Goal: Check status: Check status

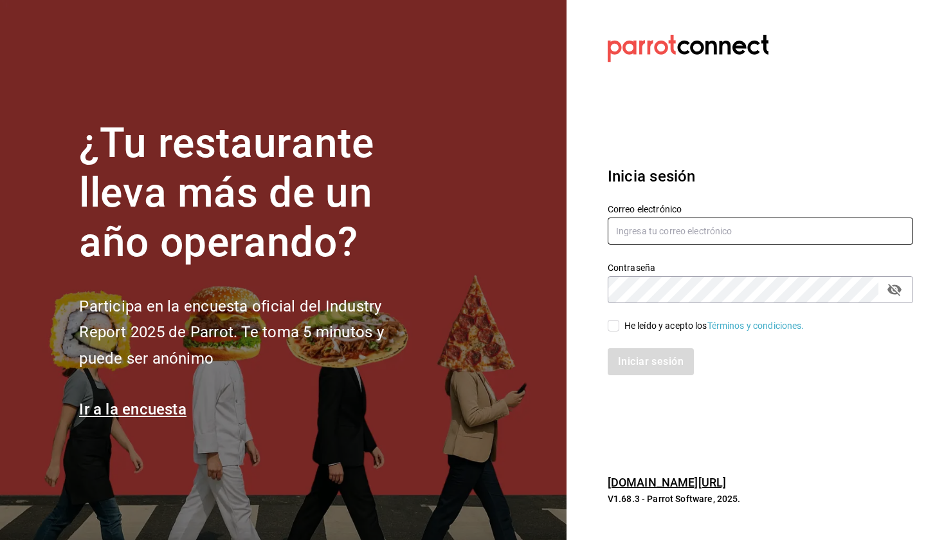
type input "correodecedric@gmail.com"
click at [615, 329] on input "He leído y acepto los Términos y condiciones." at bounding box center [614, 326] width 12 height 12
checkbox input "true"
click at [626, 362] on button "Iniciar sesión" at bounding box center [651, 361] width 87 height 27
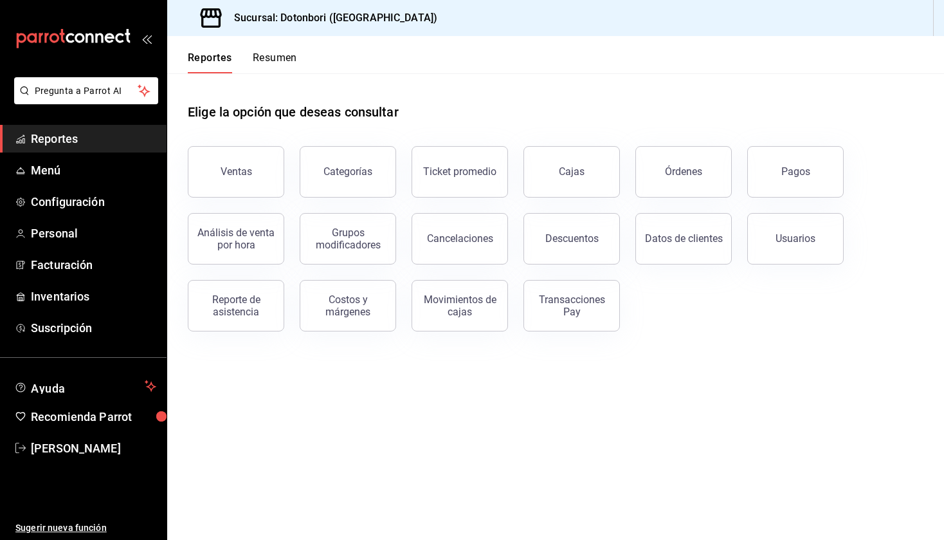
click at [275, 52] on button "Resumen" at bounding box center [275, 62] width 44 height 22
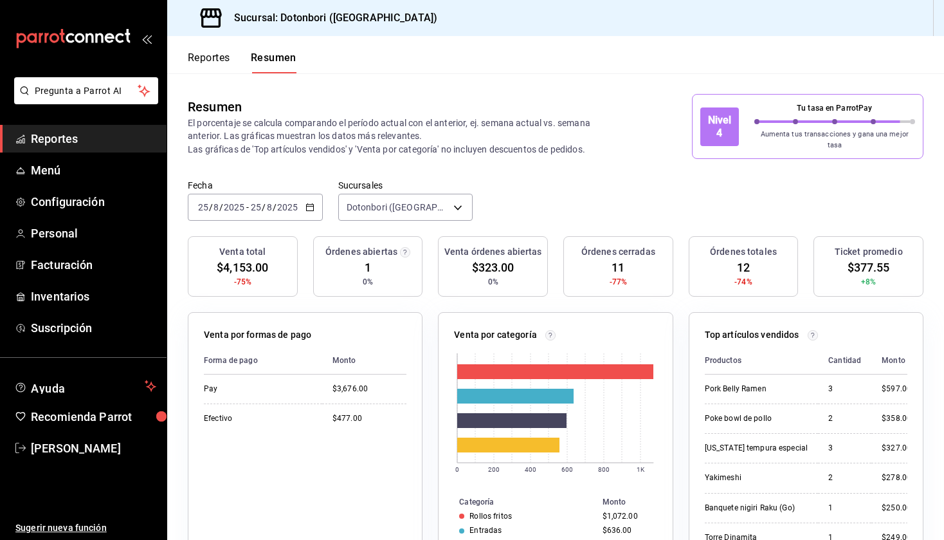
click at [309, 206] on div "[DATE] [DATE] - [DATE] [DATE]" at bounding box center [255, 207] width 135 height 27
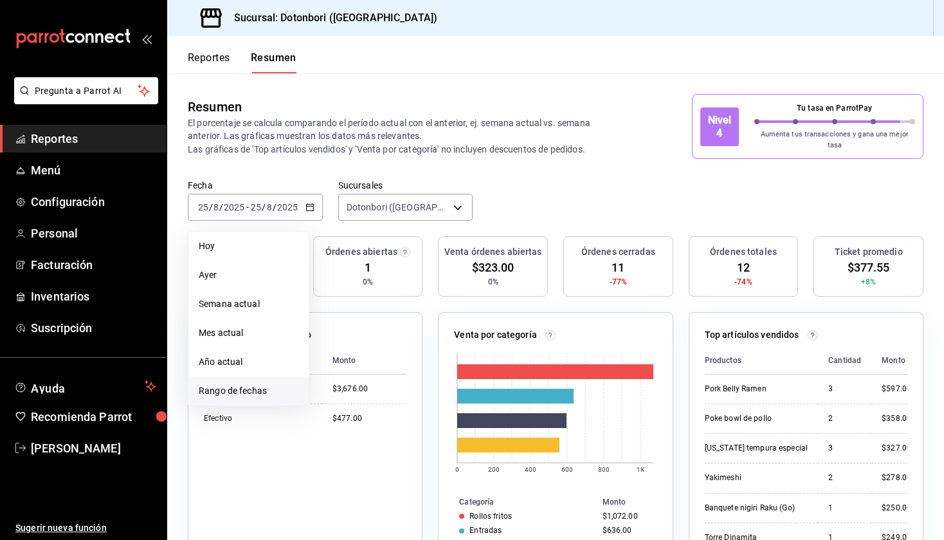
click at [240, 388] on span "Rango de fechas" at bounding box center [249, 391] width 100 height 14
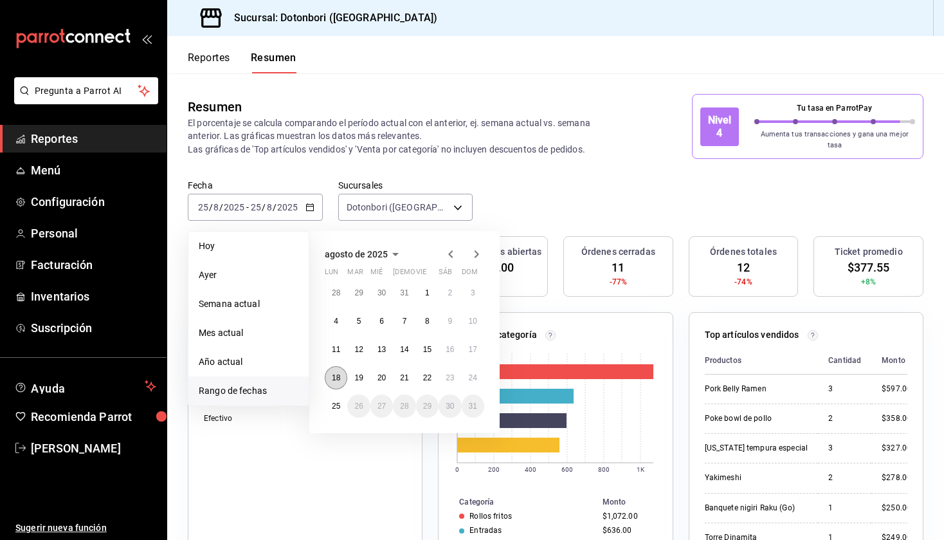
click at [340, 376] on button "18" at bounding box center [336, 377] width 23 height 23
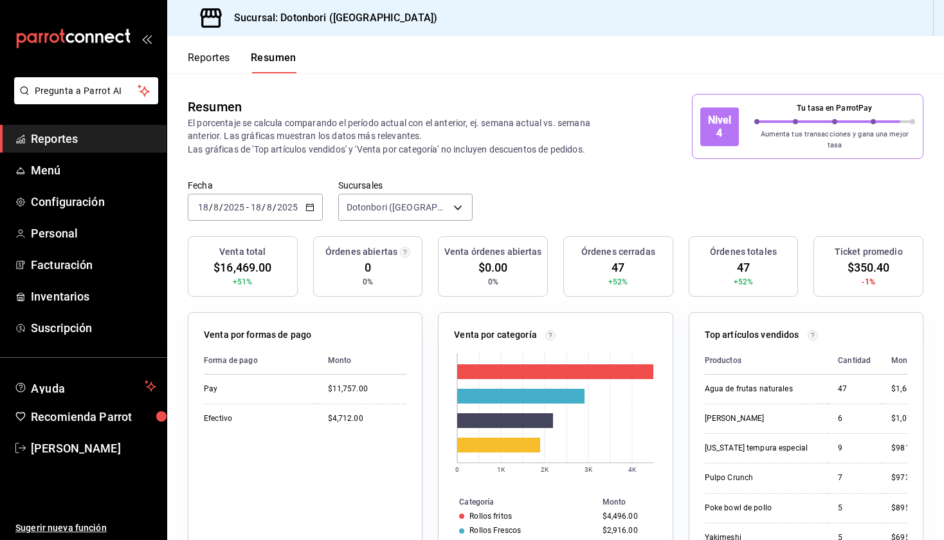
click at [318, 207] on div "[DATE] [DATE] - [DATE] [DATE]" at bounding box center [255, 207] width 135 height 27
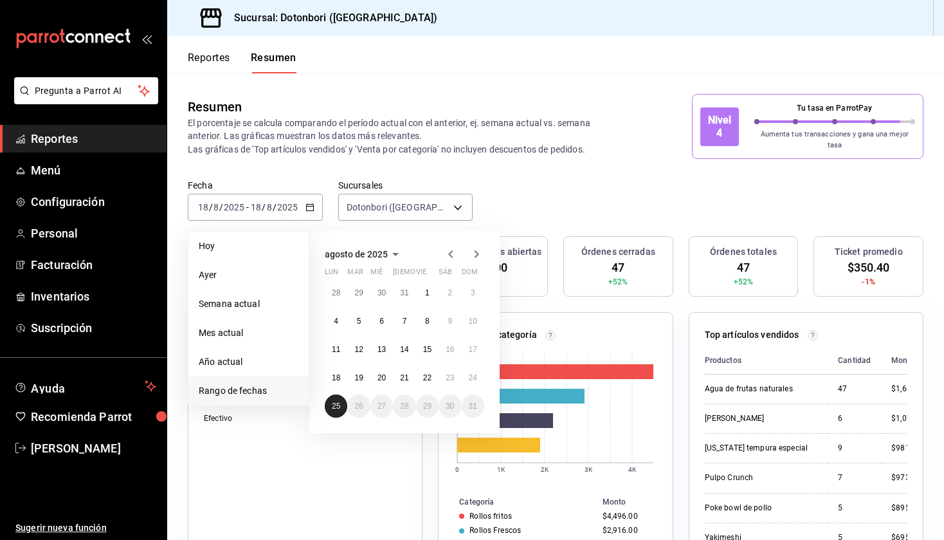
click at [337, 401] on abbr "25" at bounding box center [336, 405] width 8 height 9
